Goal: Check status: Check status

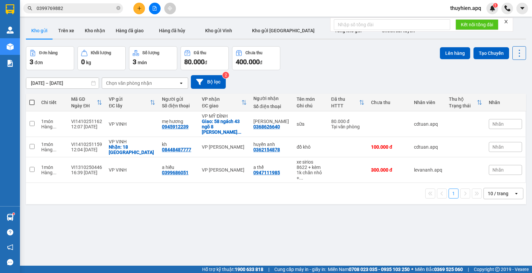
click at [92, 12] on span "0399769882" at bounding box center [73, 8] width 100 height 10
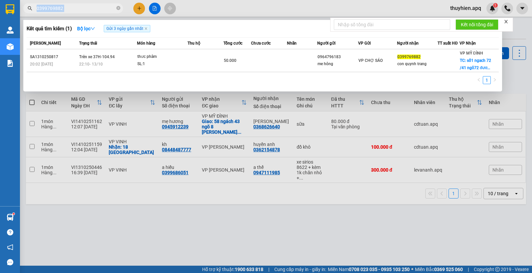
click at [92, 12] on span "0399769882" at bounding box center [73, 8] width 100 height 10
click at [88, 6] on input "0399769882" at bounding box center [76, 8] width 78 height 7
paste input "971737613"
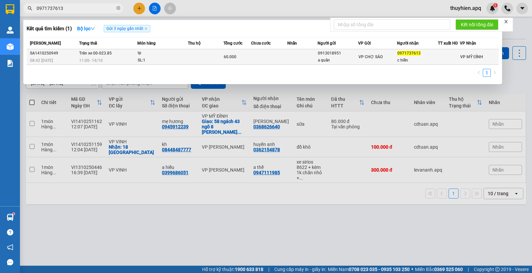
click at [155, 61] on div "SL: 1" at bounding box center [163, 60] width 50 height 7
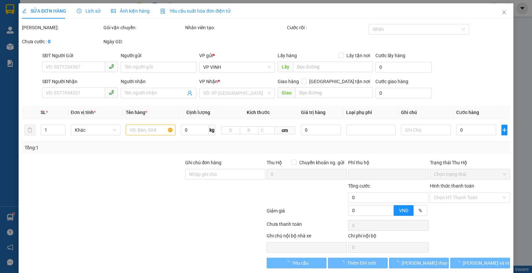
click at [88, 5] on div "Lịch sử" at bounding box center [89, 10] width 24 height 15
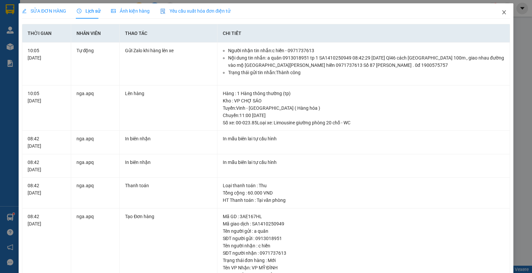
click at [502, 12] on icon "close" at bounding box center [504, 12] width 5 height 5
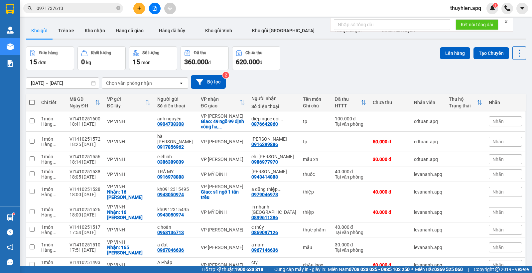
click at [80, 10] on input "0971737613" at bounding box center [76, 8] width 78 height 7
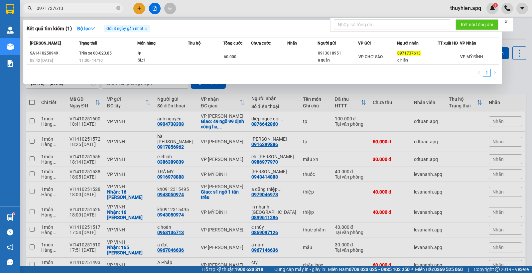
click at [75, 12] on span "0971737613" at bounding box center [73, 8] width 100 height 10
click at [75, 8] on input "0971737613" at bounding box center [76, 8] width 78 height 7
paste input "868515118"
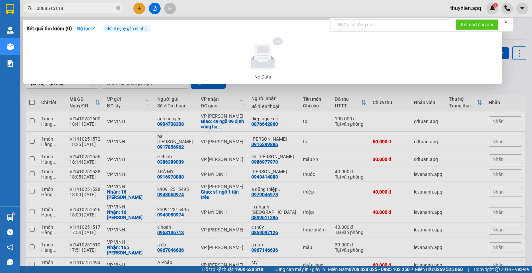
type input "0868515118"
